Goal: Task Accomplishment & Management: Use online tool/utility

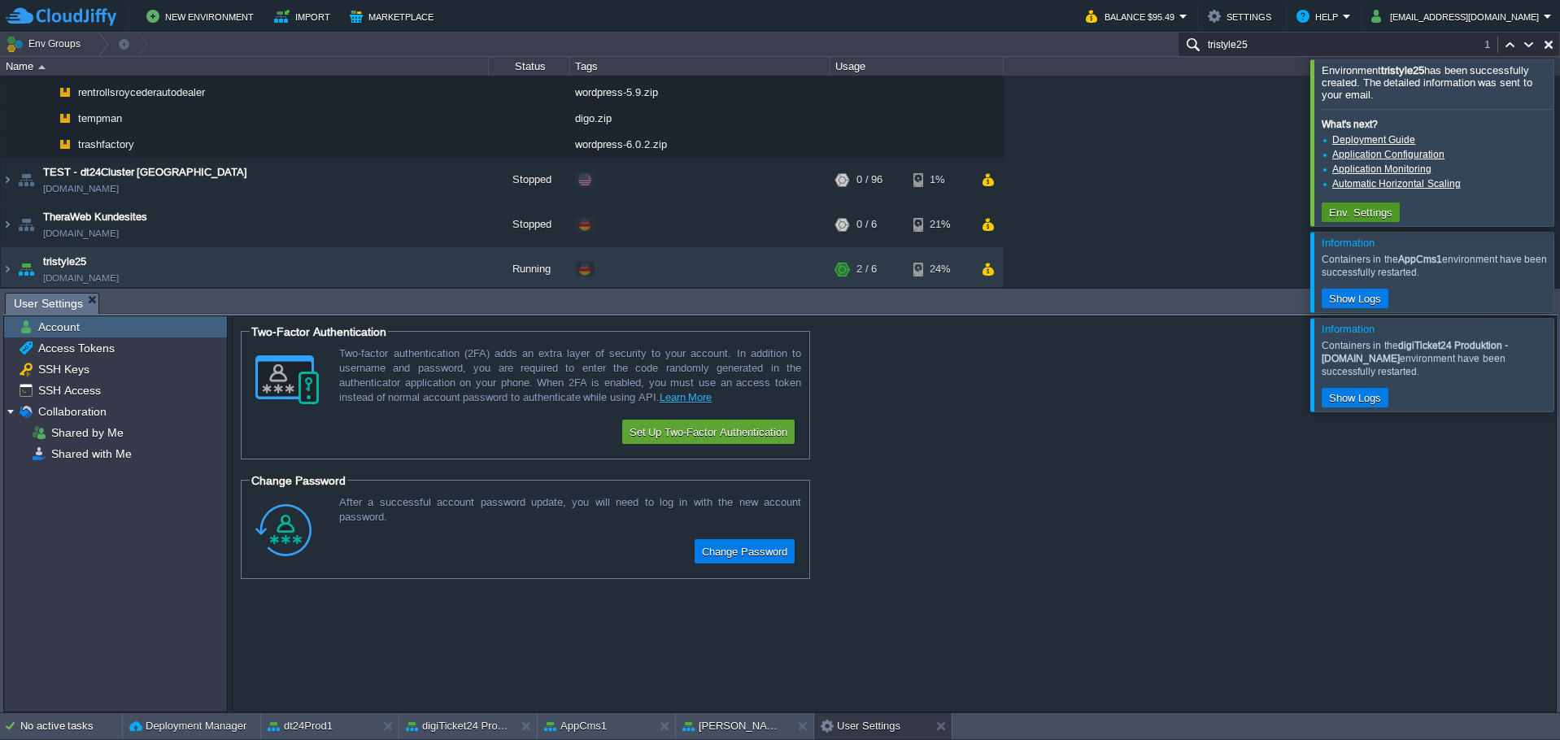
click at [1361, 213] on button "Env. Settings" at bounding box center [1360, 212] width 73 height 15
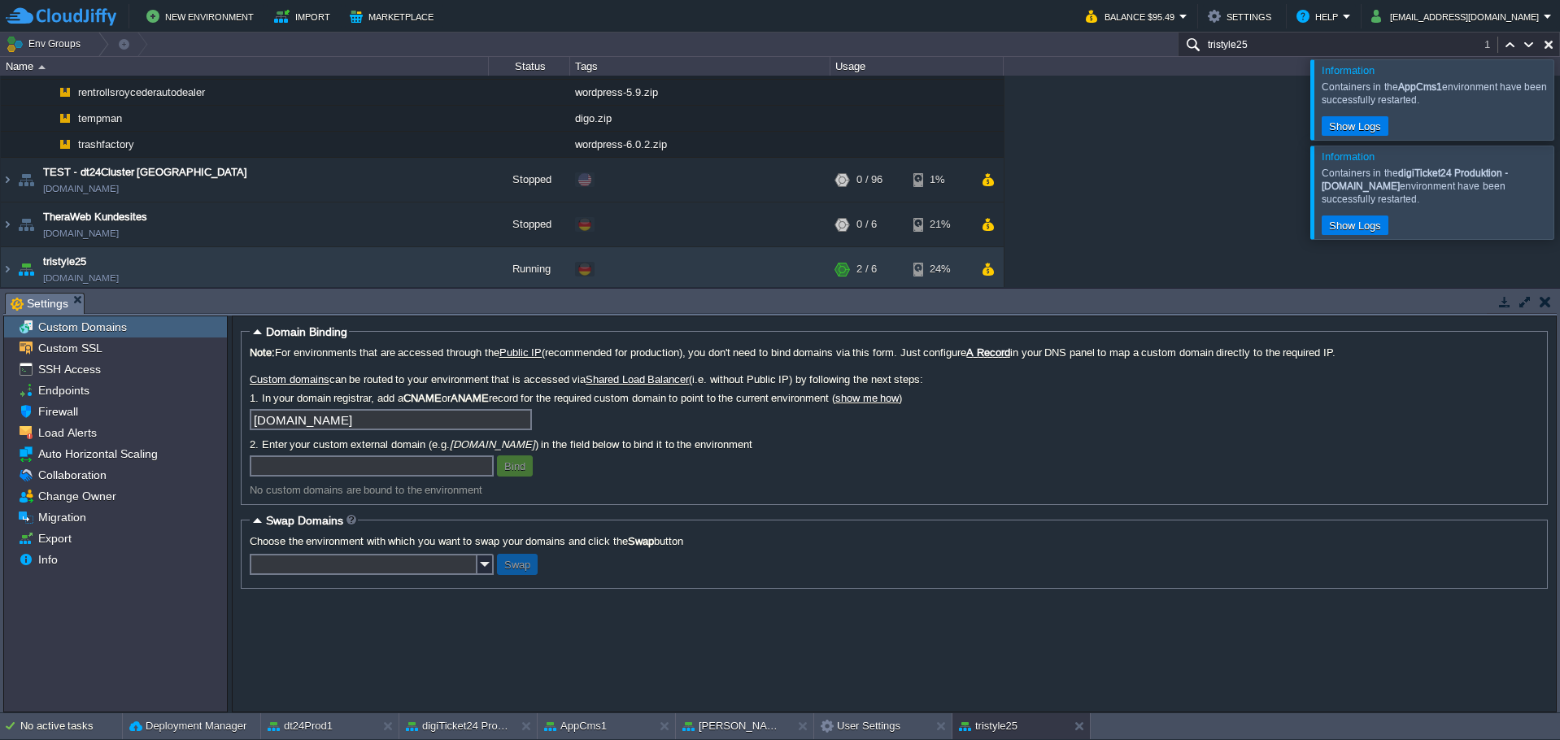
click at [1559, 92] on div at bounding box center [1579, 99] width 0 height 80
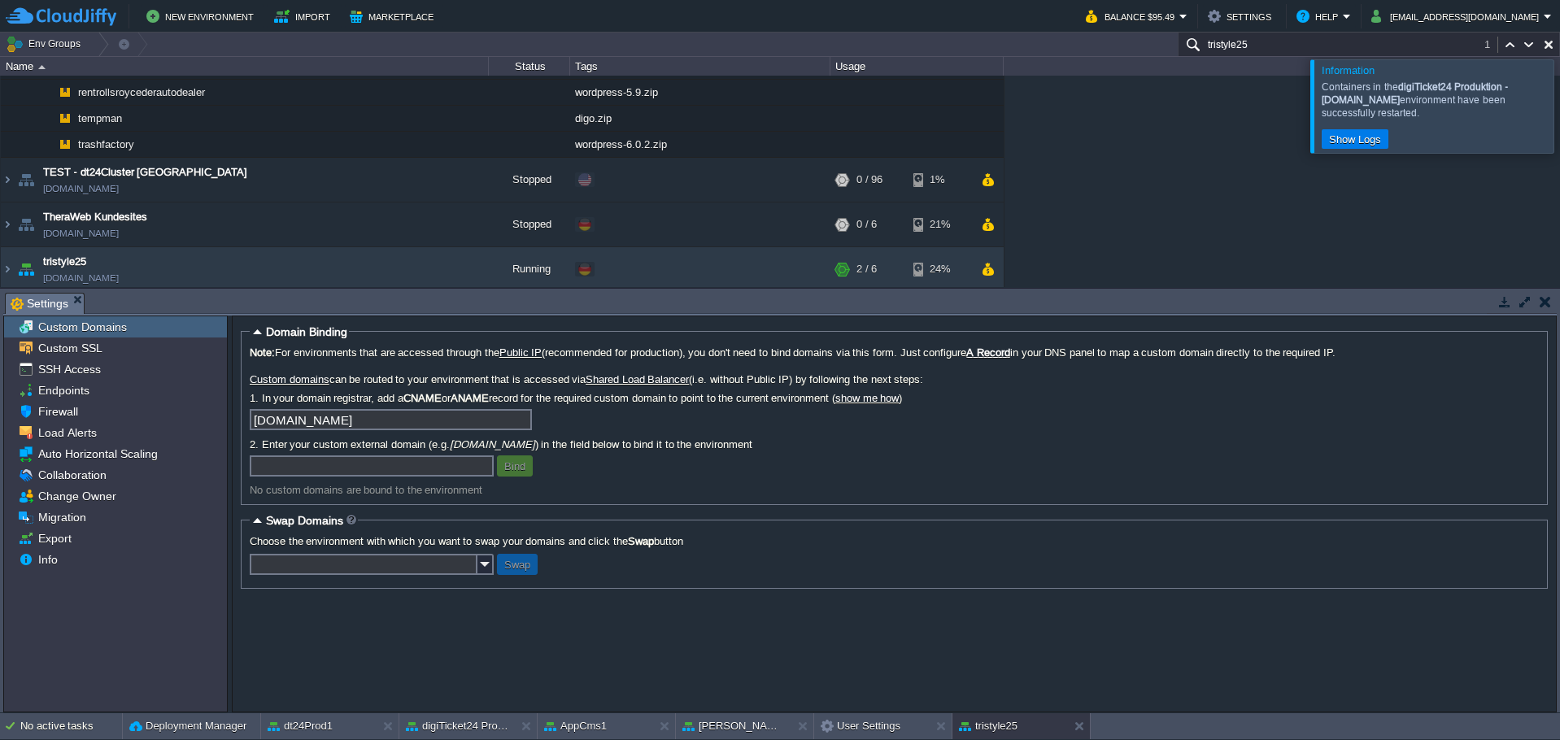
click at [1559, 129] on div at bounding box center [1579, 105] width 0 height 93
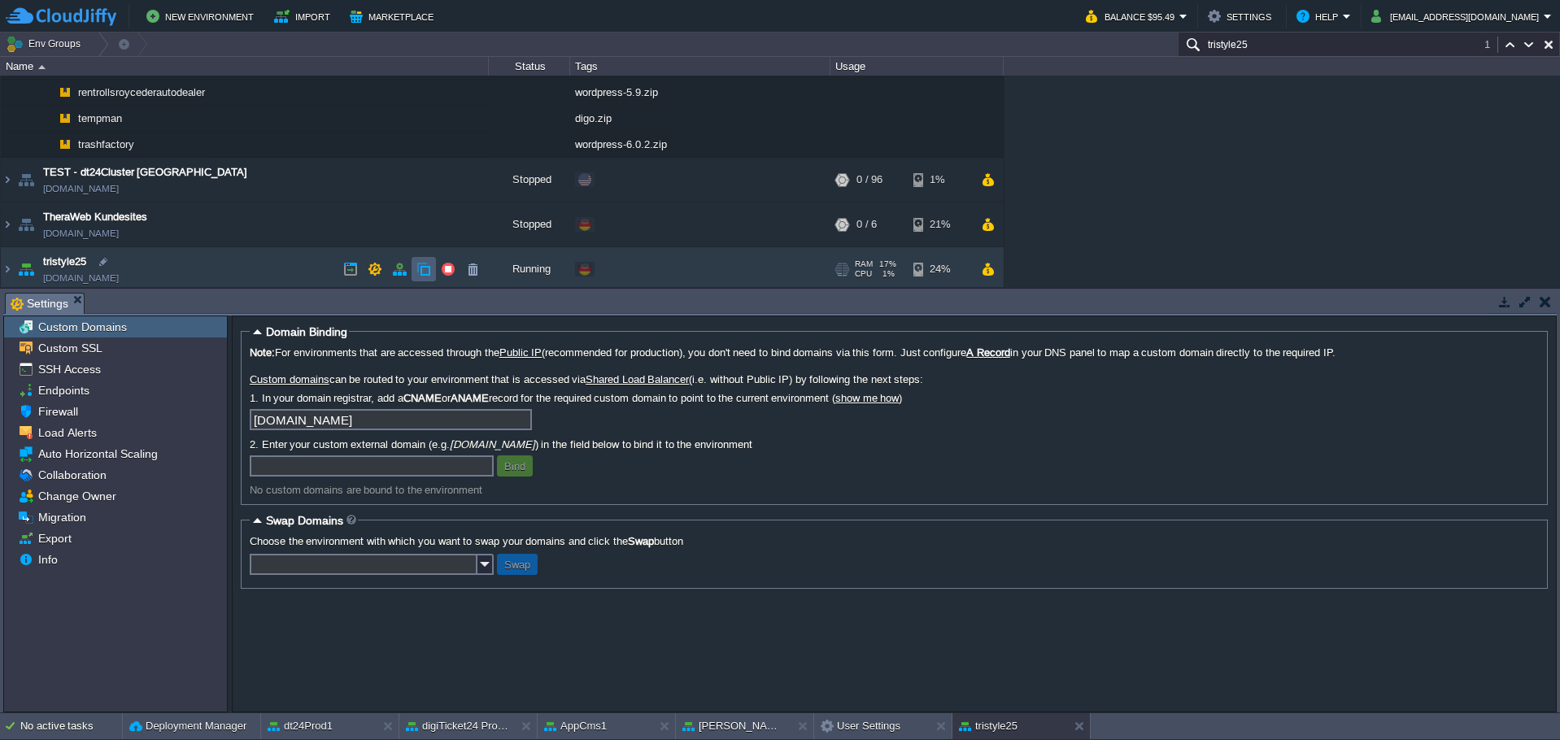
scroll to position [1600, 0]
click at [478, 266] on button "button" at bounding box center [472, 264] width 15 height 15
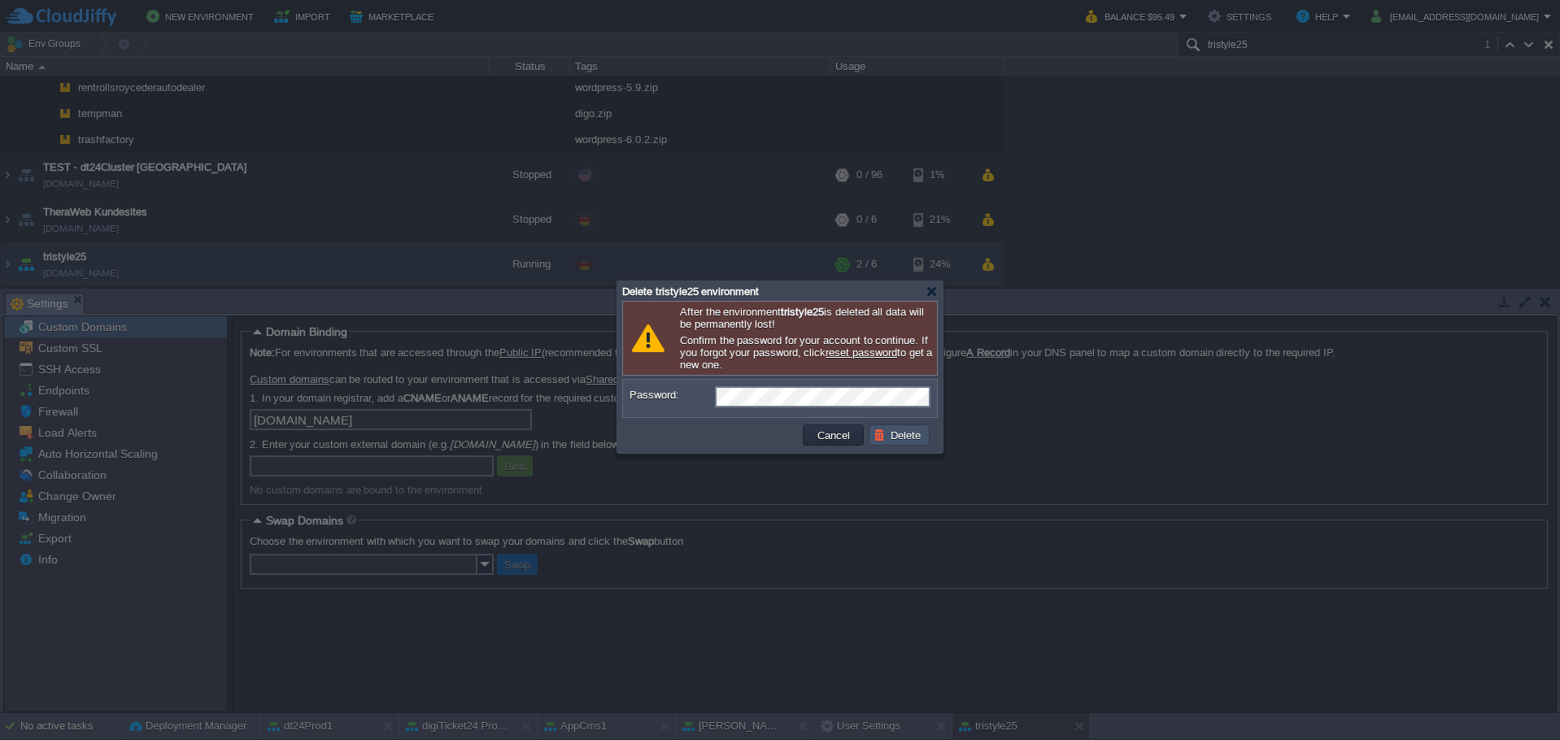
click at [906, 442] on button "Delete" at bounding box center [899, 435] width 52 height 15
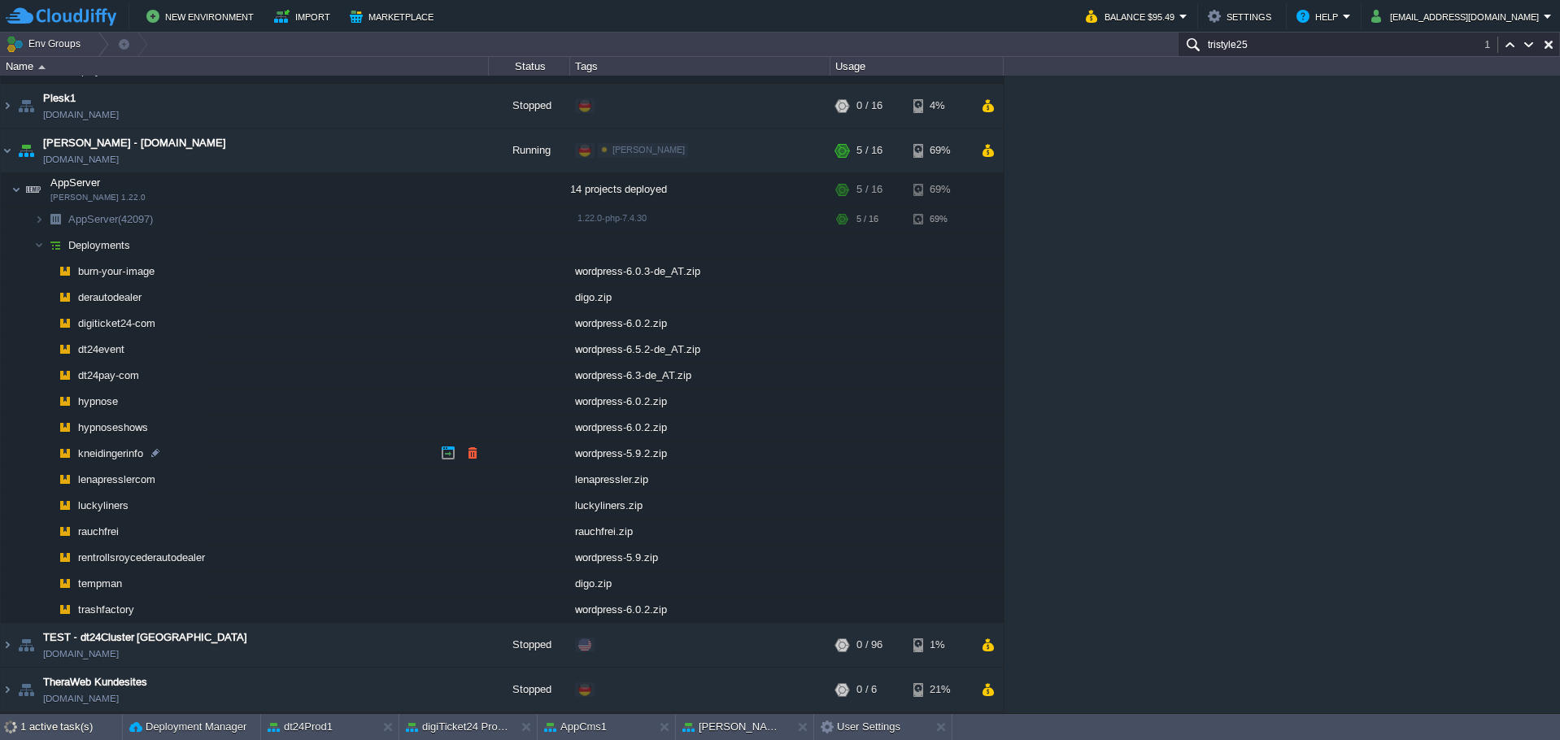
scroll to position [1130, 0]
click at [7, 149] on img at bounding box center [7, 150] width 13 height 44
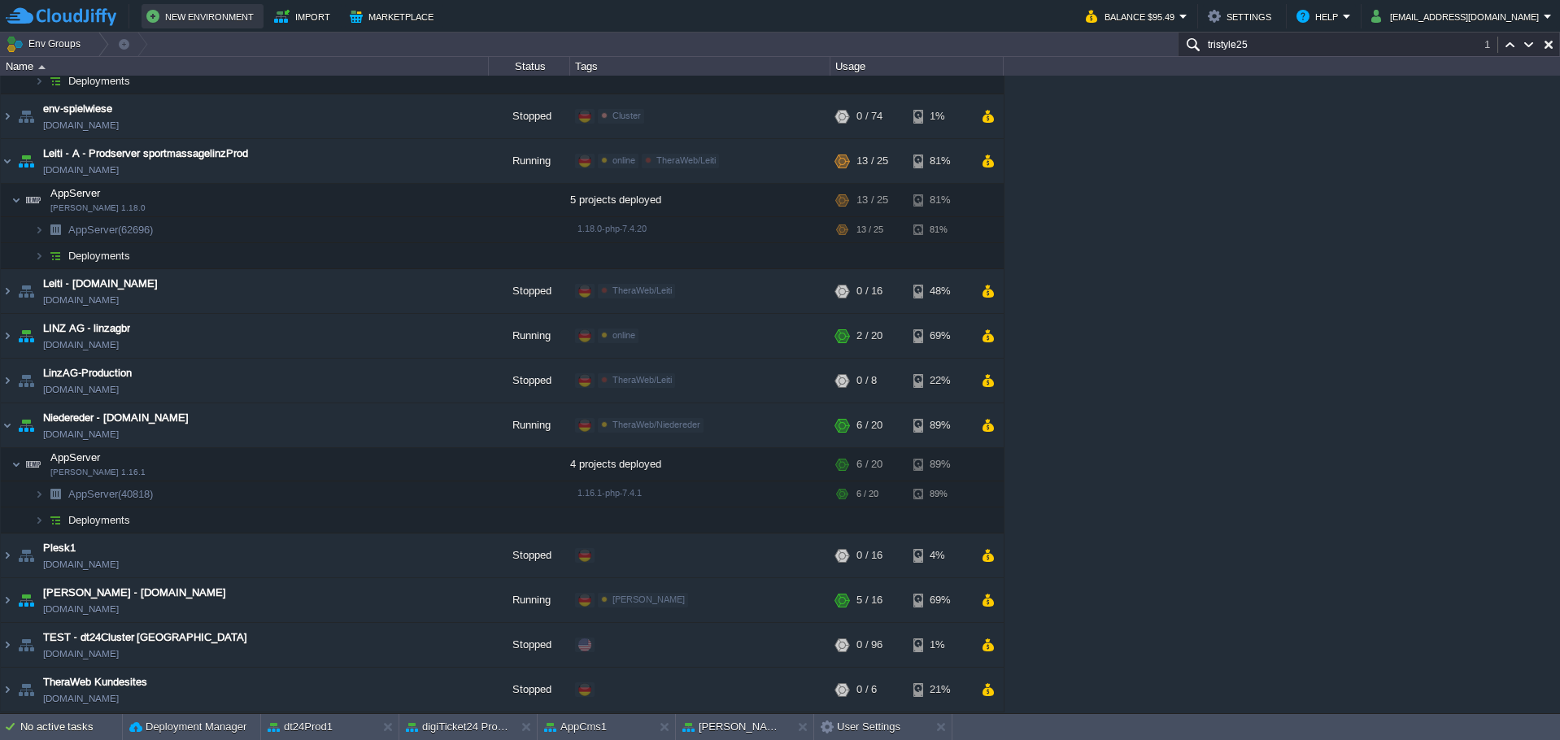
click at [212, 11] on button "New Environment" at bounding box center [202, 17] width 112 height 20
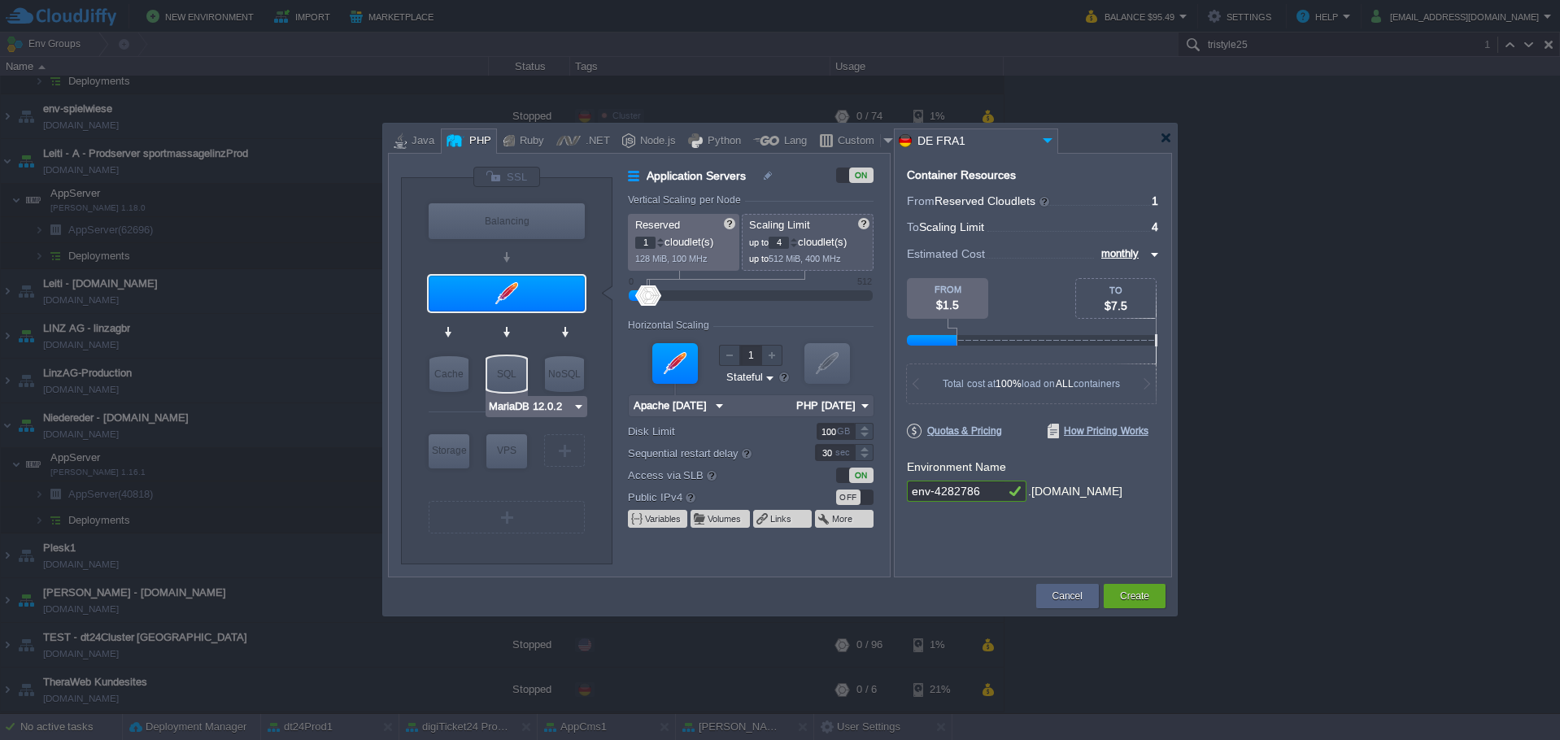
type input "Apache [DATE]"
click at [547, 297] on div at bounding box center [507, 294] width 156 height 36
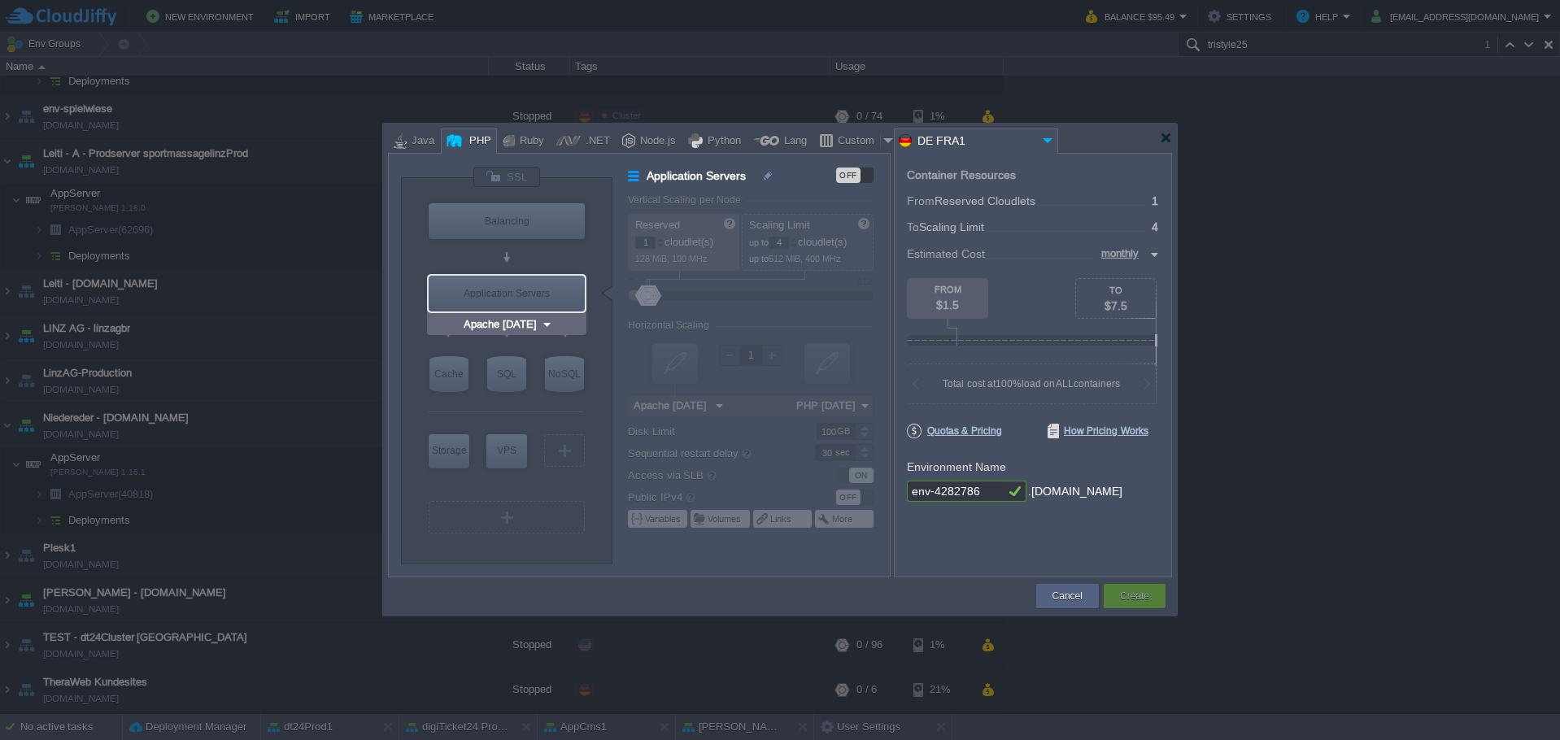
click at [542, 298] on div "Application Servers" at bounding box center [507, 294] width 156 height 36
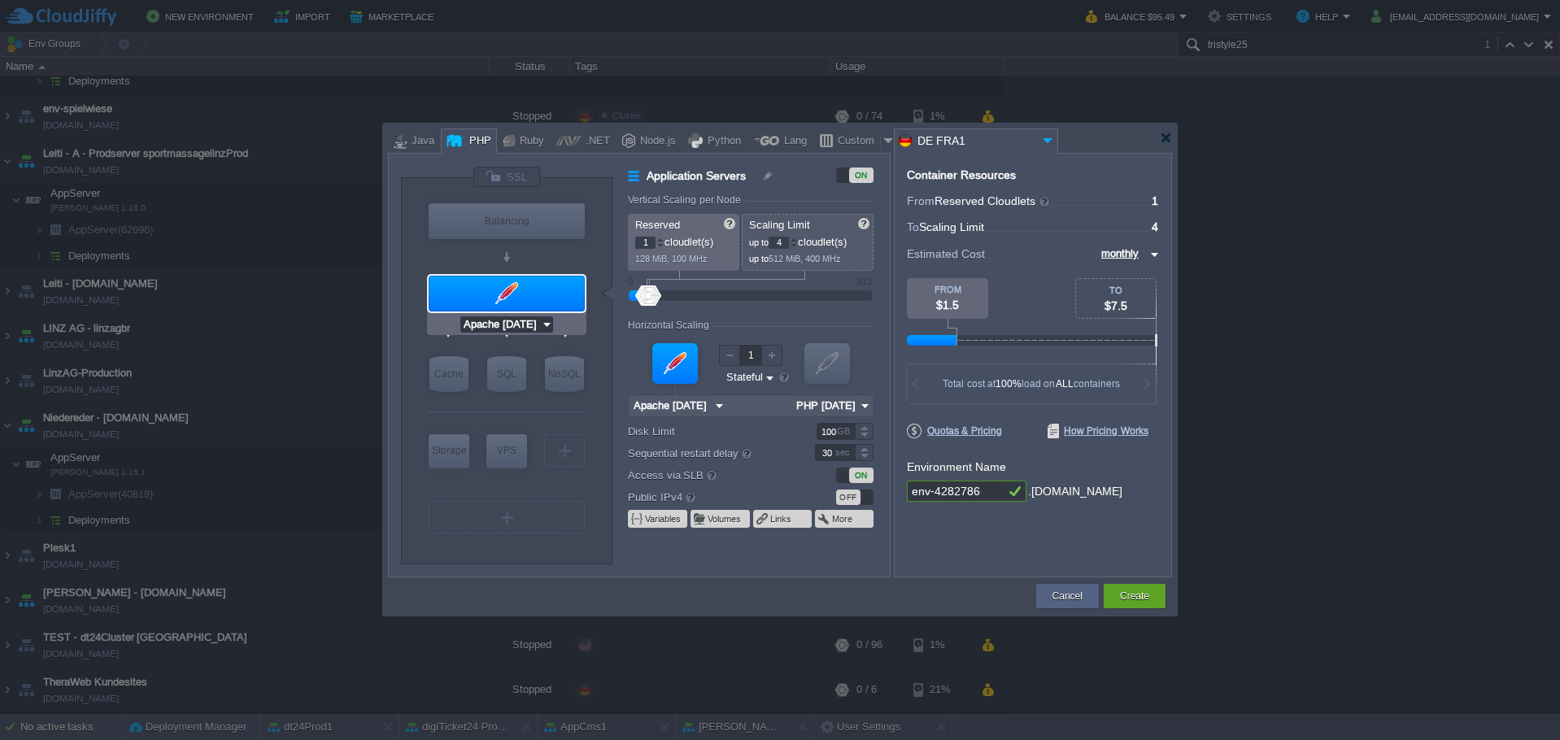
click at [523, 326] on input "Apache [DATE]" at bounding box center [500, 324] width 81 height 16
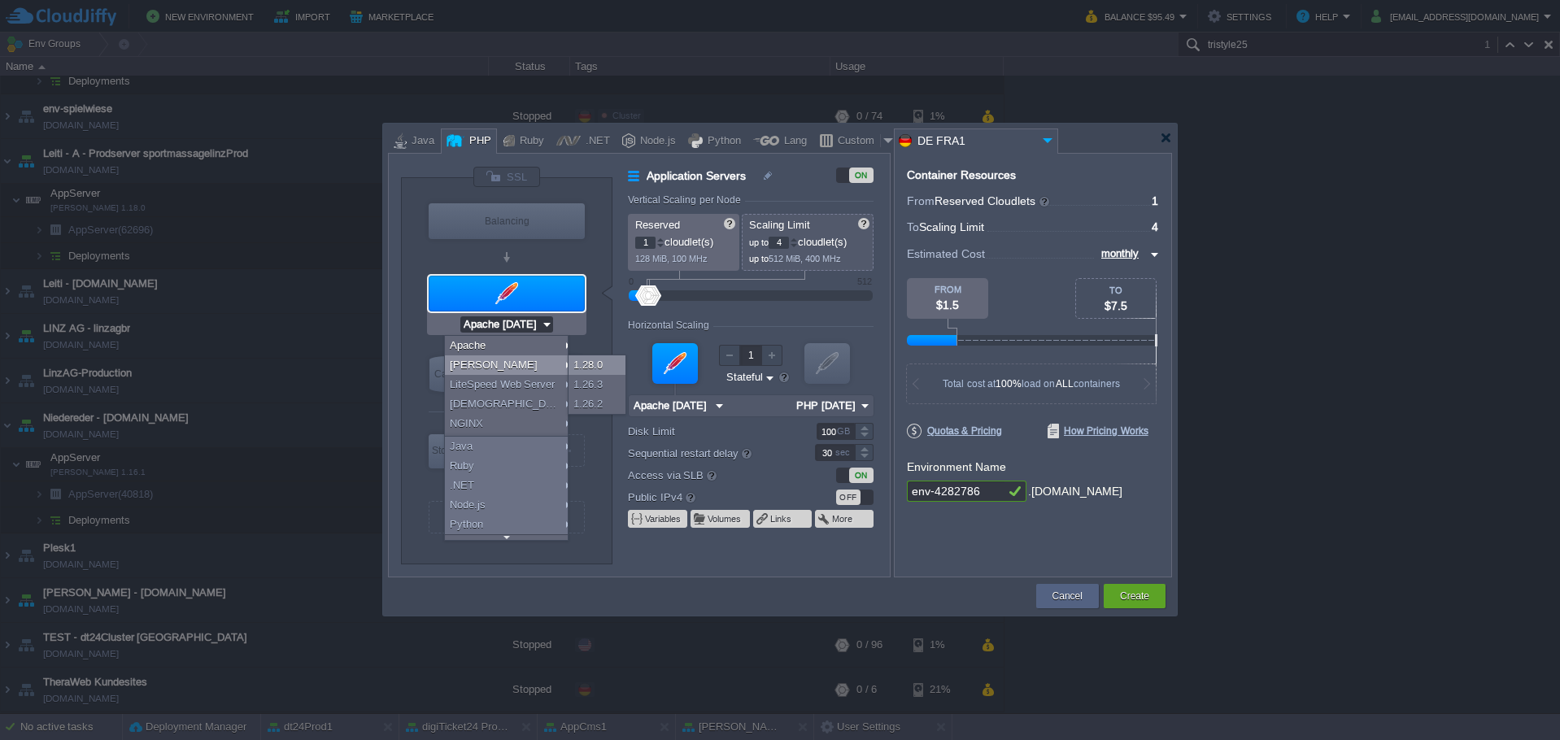
click at [577, 362] on div "1.28.0" at bounding box center [596, 365] width 57 height 20
type input "4"
type input "6"
type input "[PERSON_NAME] 1.28.0"
type input "PHP [DATE]"
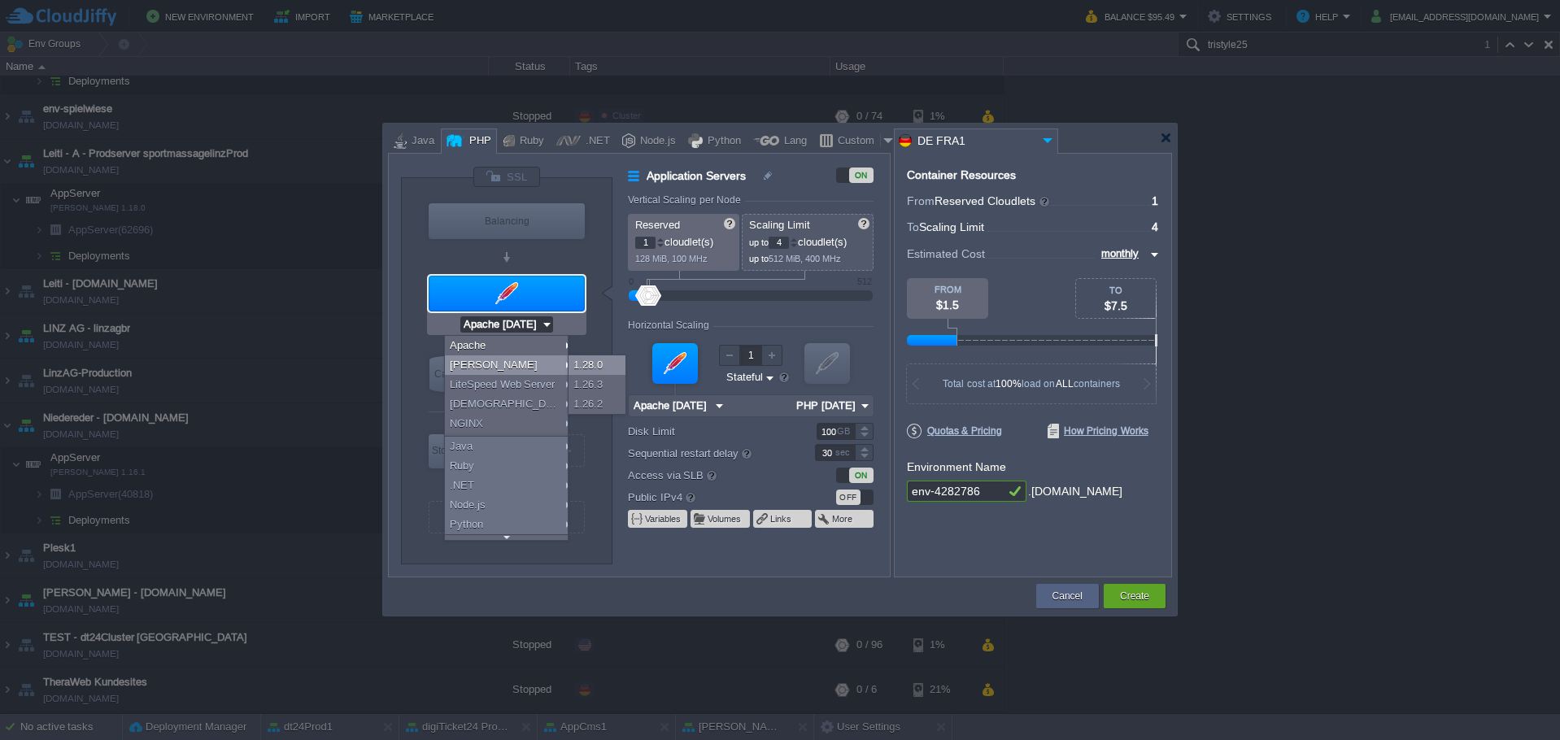
type input "Redis 7.2.4"
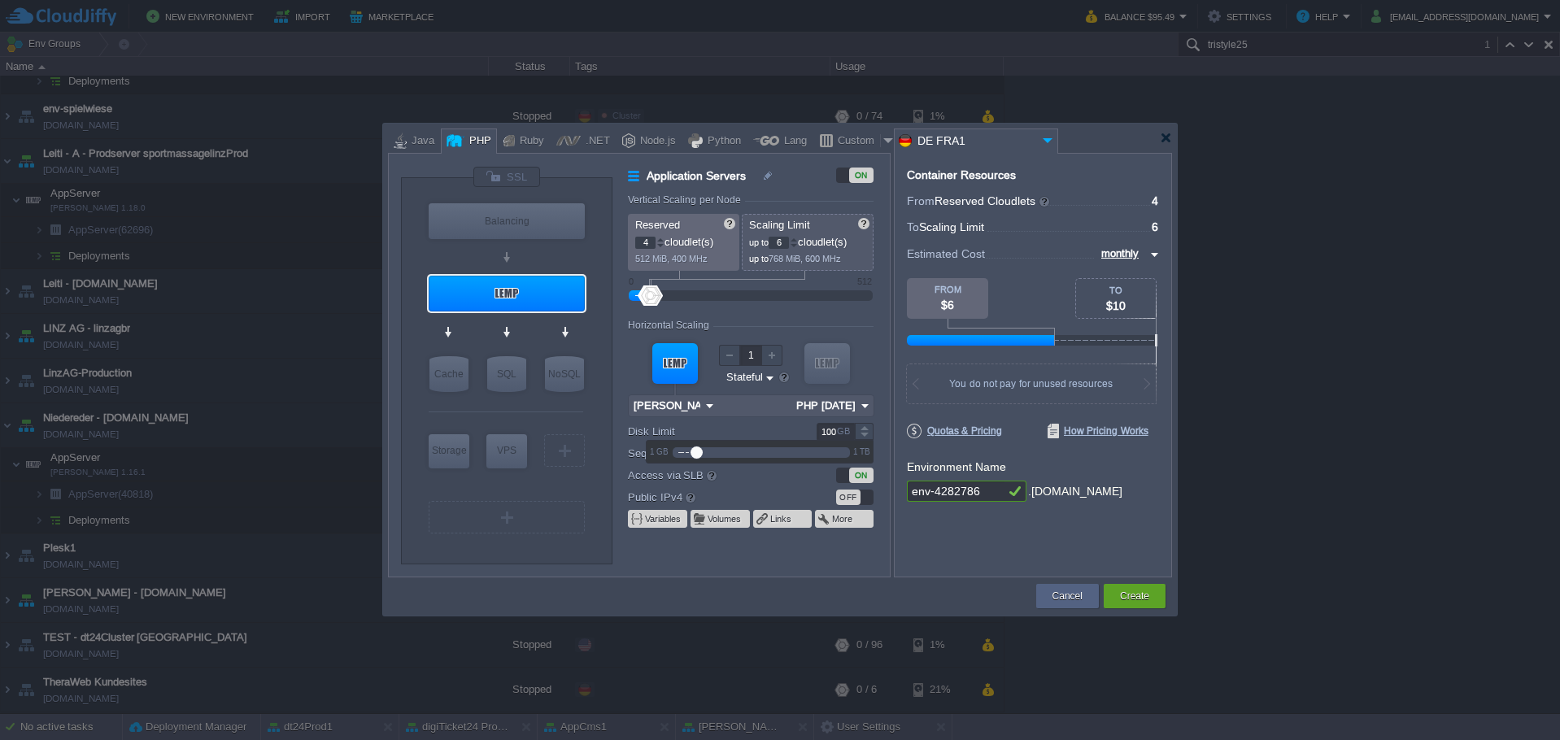
drag, startPoint x: 837, startPoint y: 428, endPoint x: 816, endPoint y: 432, distance: 20.7
click at [816, 432] on input "100" at bounding box center [835, 431] width 38 height 17
type input "2"
type input "10"
click at [956, 538] on div "Container Resources From Reserved Cloudlets ... = 4 not added To Scaling Limit …" at bounding box center [1033, 365] width 278 height 425
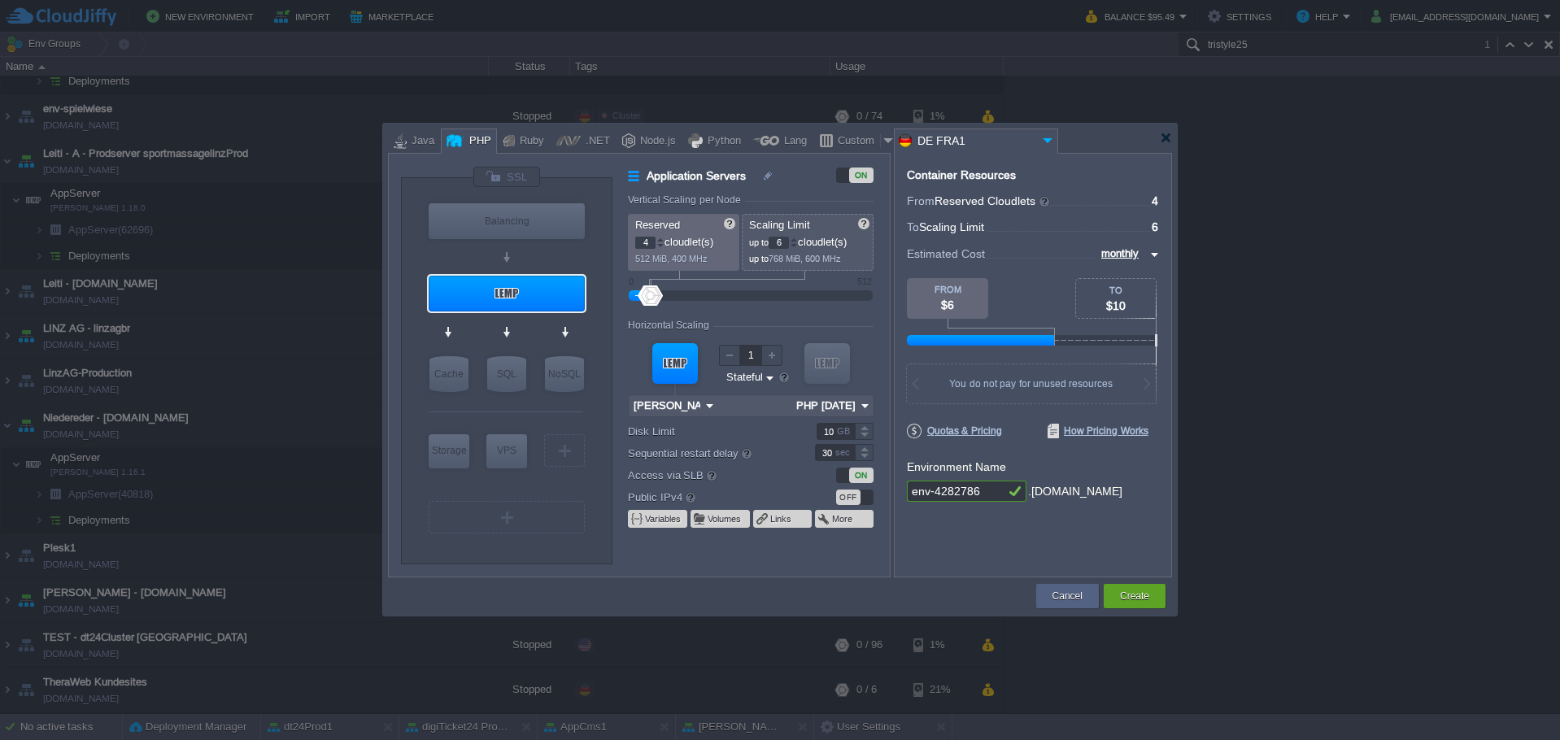
click at [865, 495] on div "OFF" at bounding box center [854, 497] width 37 height 15
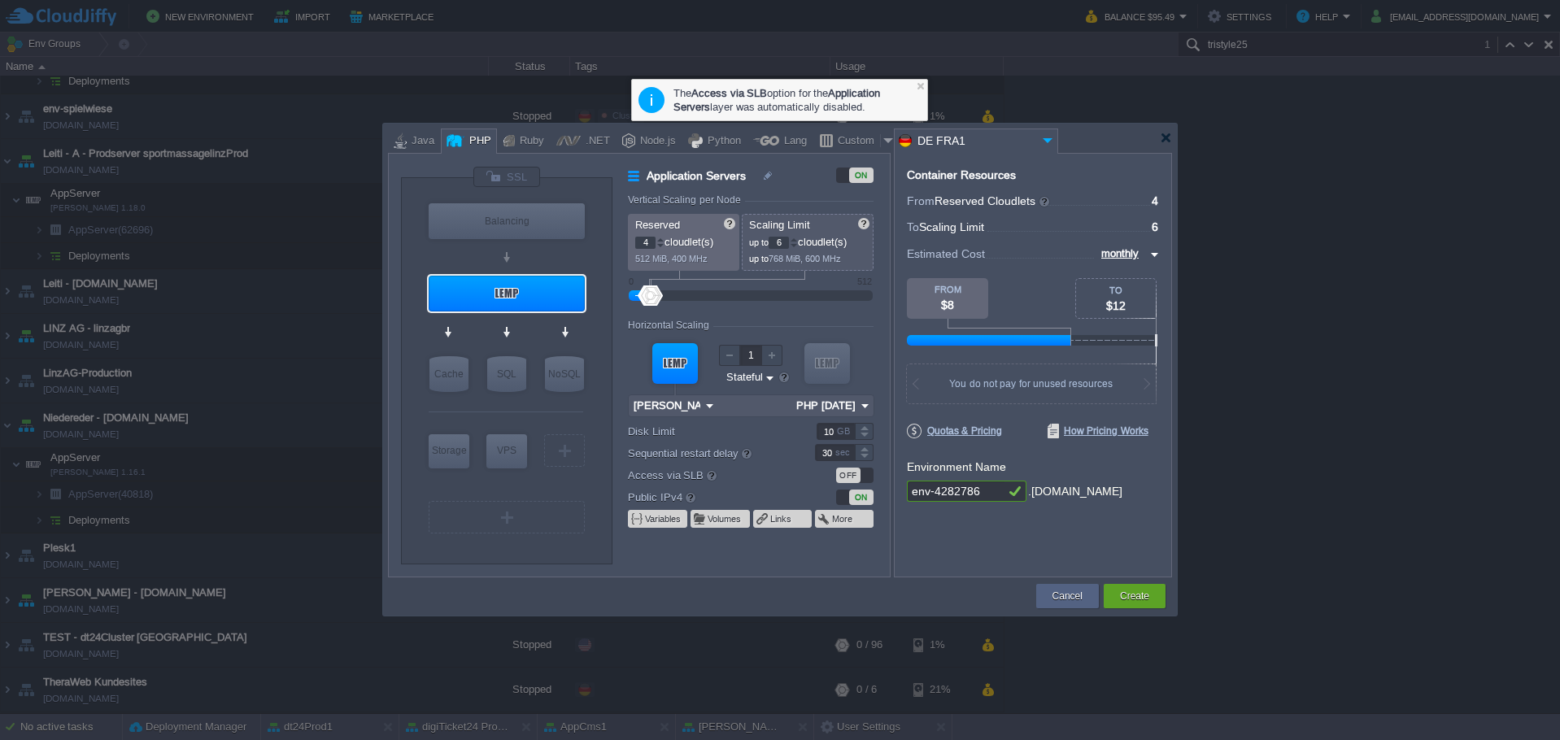
drag, startPoint x: 980, startPoint y: 490, endPoint x: 801, endPoint y: 481, distance: 179.1
click at [801, 481] on div "VM Balancing VM Application Servers VM Cache VM SQL VM NoSQL VM Storage VM VPS …" at bounding box center [780, 365] width 784 height 425
type input "tristyle25"
click at [1128, 597] on button "Create" at bounding box center [1134, 596] width 29 height 16
